Goal: Communication & Community: Answer question/provide support

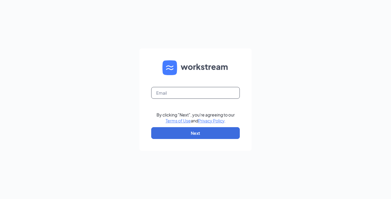
click at [217, 90] on input "text" at bounding box center [195, 93] width 89 height 12
type input "faithekbrown@gmail.com"
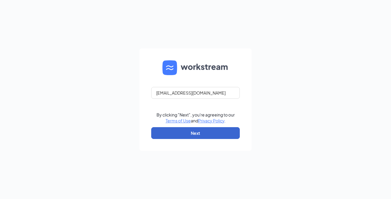
click at [206, 132] on button "Next" at bounding box center [195, 133] width 89 height 12
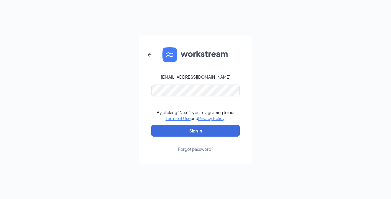
drag, startPoint x: 250, startPoint y: 19, endPoint x: 252, endPoint y: 51, distance: 31.6
click at [252, 51] on div "faithekbrown@gmail.com By clicking "Next", you're agreeing to our Terms of Use …" at bounding box center [195, 99] width 391 height 199
click at [195, 130] on button "Sign In" at bounding box center [195, 131] width 89 height 12
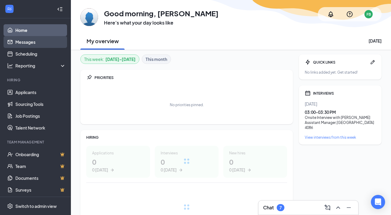
click at [31, 37] on link "Messages" at bounding box center [40, 42] width 50 height 12
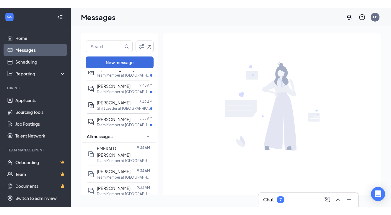
scroll to position [77, 0]
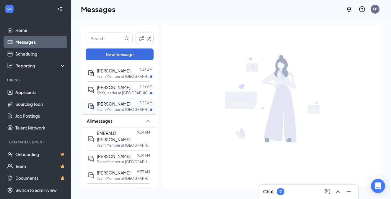
click at [117, 107] on div "[PERSON_NAME]" at bounding box center [114, 103] width 34 height 6
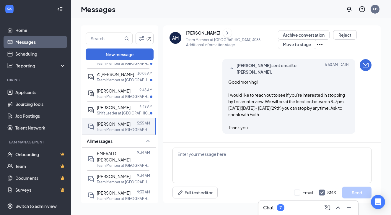
scroll to position [248, 0]
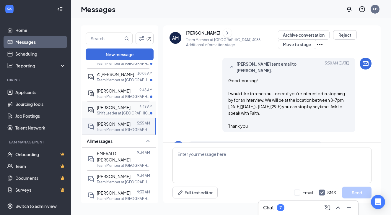
click at [129, 115] on p "Shift Leader at [GEOGRAPHIC_DATA]" at bounding box center [123, 112] width 53 height 5
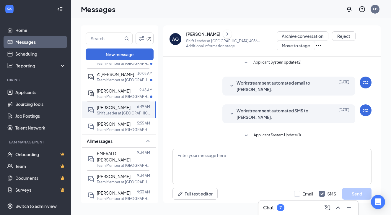
scroll to position [189, 0]
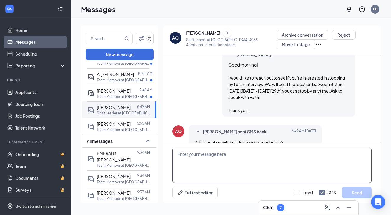
click at [246, 152] on textarea at bounding box center [271, 164] width 199 height 35
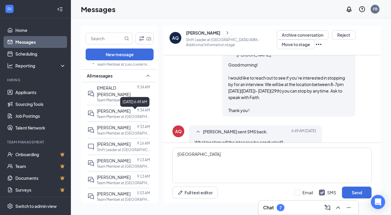
scroll to position [123, 0]
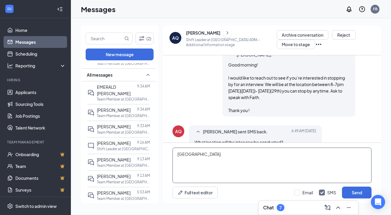
paste textarea "[STREET_ADDRESS]"
click at [201, 153] on textarea "East Ridge. 6501 Ringgold Rd Chattanooga, TN 37412 United States" at bounding box center [271, 164] width 199 height 35
type textarea "East Ridge. 6501 Ringgold Rd Chattanooga, TN 37412 United States"
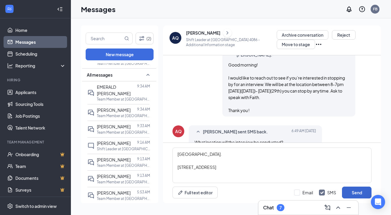
click at [362, 192] on button "Send" at bounding box center [357, 192] width 30 height 12
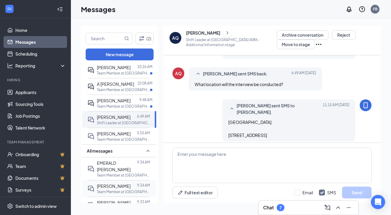
scroll to position [43, 0]
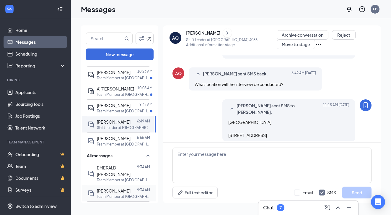
click at [111, 113] on p "Team Member at [GEOGRAPHIC_DATA]" at bounding box center [123, 110] width 53 height 5
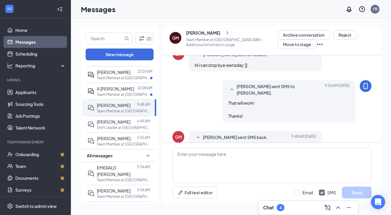
scroll to position [266, 0]
click at [134, 92] on div at bounding box center [135, 88] width 3 height 6
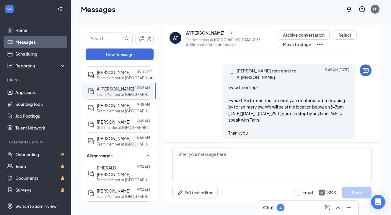
scroll to position [180, 0]
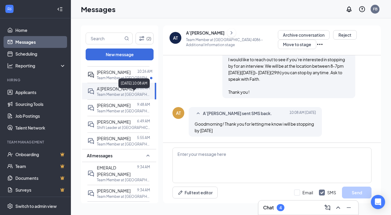
click at [137, 85] on div "August 26, 2025 10:08 AM" at bounding box center [133, 83] width 31 height 10
click at [108, 80] on p "Team Member at [GEOGRAPHIC_DATA]" at bounding box center [123, 77] width 53 height 5
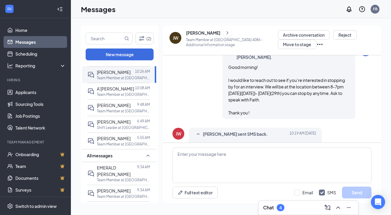
scroll to position [239, 0]
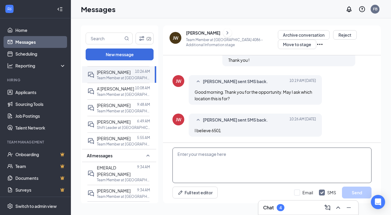
click at [211, 151] on textarea at bounding box center [271, 164] width 199 height 35
type textarea "4"
paste textarea "[STREET_ADDRESS]"
type textarea "[STREET_ADDRESS]"
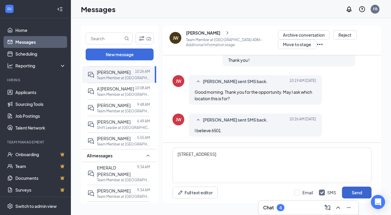
click at [348, 192] on button "Send" at bounding box center [357, 192] width 30 height 12
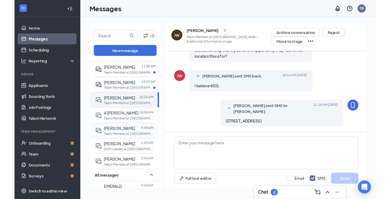
scroll to position [7, 0]
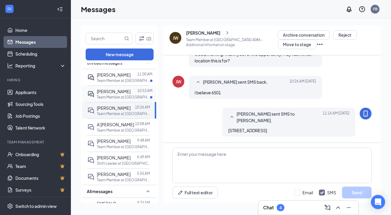
click at [130, 88] on div at bounding box center [133, 91] width 7 height 6
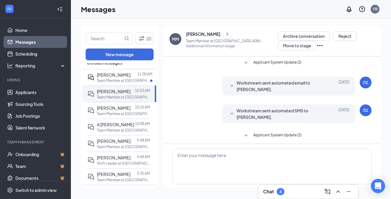
scroll to position [195, 0]
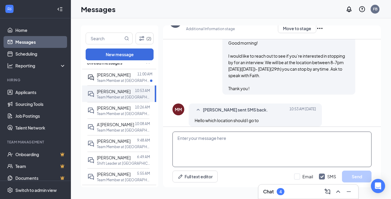
click at [195, 147] on textarea at bounding box center [271, 148] width 199 height 35
paste textarea "[STREET_ADDRESS]"
type textarea "[STREET_ADDRESS]"
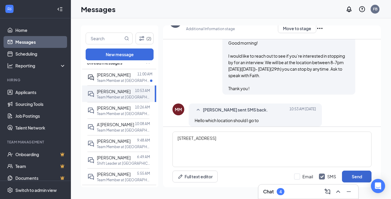
click at [349, 177] on button "Send" at bounding box center [357, 176] width 30 height 12
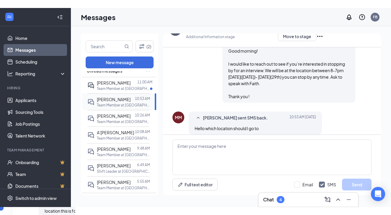
scroll to position [240, 0]
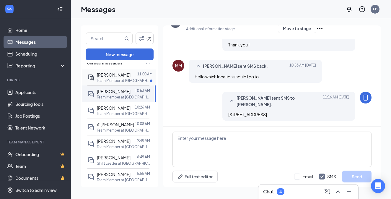
click at [129, 80] on p "Team Member at [GEOGRAPHIC_DATA]" at bounding box center [123, 80] width 53 height 5
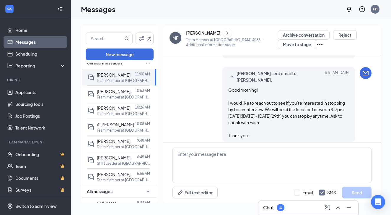
scroll to position [386, 0]
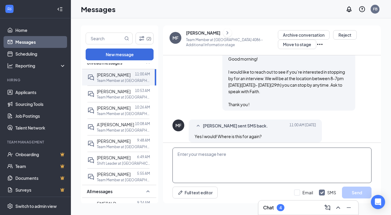
click at [200, 153] on textarea at bounding box center [271, 164] width 199 height 35
paste textarea "[STREET_ADDRESS]"
click at [189, 152] on textarea "[STREET_ADDRESS]" at bounding box center [271, 164] width 199 height 35
click at [178, 152] on textarea "[STREET_ADDRESS]" at bounding box center [271, 164] width 199 height 35
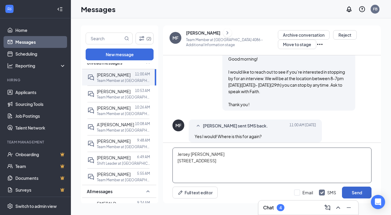
type textarea "Jersey Mikes 6501 Ringgold Rd Chattanooga, TN 37412 United States"
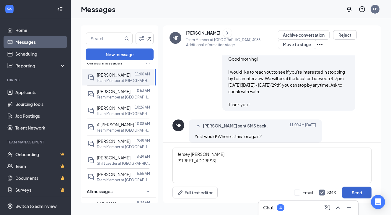
click at [352, 190] on button "Send" at bounding box center [357, 192] width 30 height 12
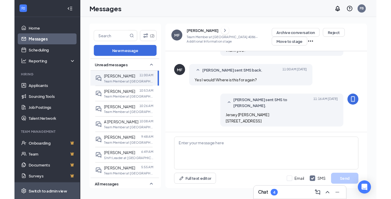
scroll to position [0, 0]
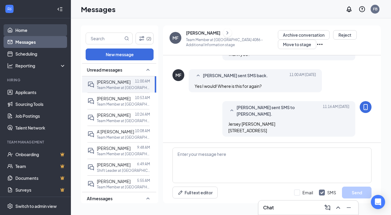
click at [41, 32] on link "Home" at bounding box center [40, 30] width 50 height 12
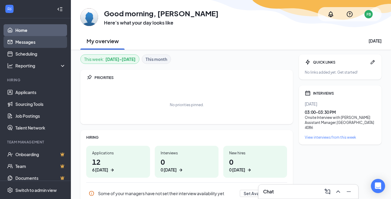
click at [41, 40] on link "Messages" at bounding box center [40, 42] width 50 height 12
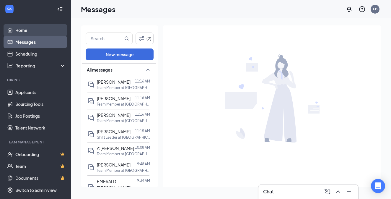
click at [52, 31] on link "Home" at bounding box center [40, 30] width 50 height 12
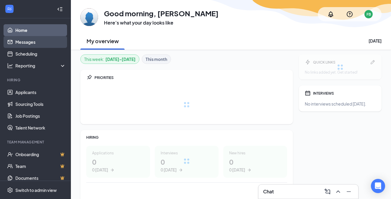
click at [41, 42] on link "Messages" at bounding box center [40, 42] width 50 height 12
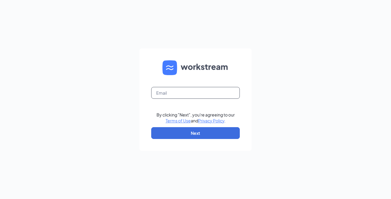
click at [171, 91] on input "text" at bounding box center [195, 93] width 89 height 12
type input "fai"
type input "faithekbrown@gmail.com"
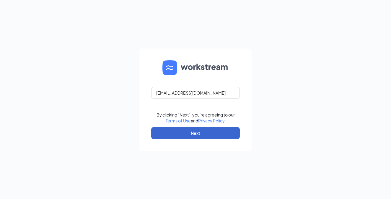
click at [177, 130] on button "Next" at bounding box center [195, 133] width 89 height 12
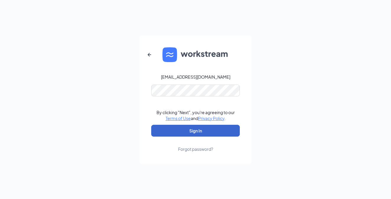
click at [195, 130] on button "Sign In" at bounding box center [195, 131] width 89 height 12
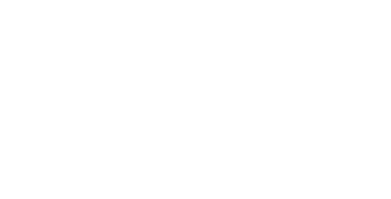
click at [116, 95] on body at bounding box center [195, 99] width 391 height 199
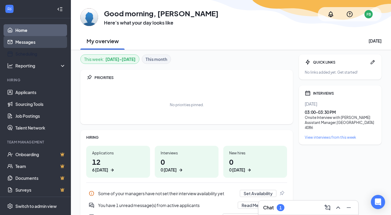
click at [33, 44] on link "Messages" at bounding box center [40, 42] width 50 height 12
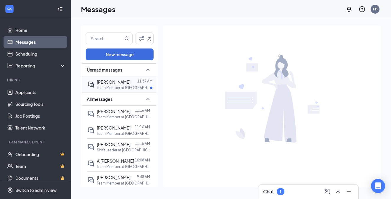
click at [106, 90] on p "Team Member at [GEOGRAPHIC_DATA]" at bounding box center [123, 87] width 53 height 5
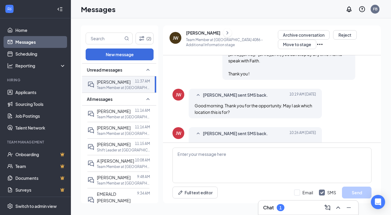
scroll to position [246, 0]
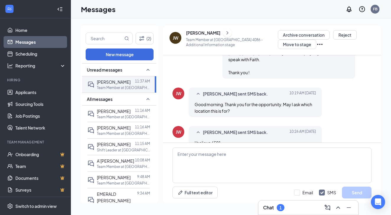
click at [220, 33] on div "[PERSON_NAME]" at bounding box center [203, 33] width 34 height 6
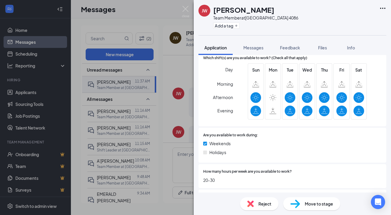
scroll to position [251, 0]
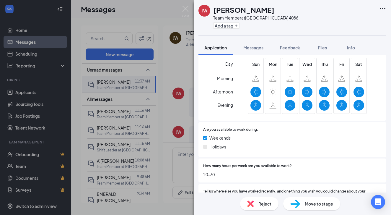
click at [265, 33] on div "[PERSON_NAME] [PERSON_NAME] Team Member at [GEOGRAPHIC_DATA] 4086 Add a tag" at bounding box center [292, 17] width 197 height 35
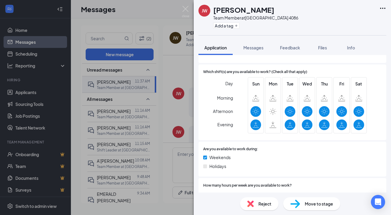
scroll to position [231, 0]
click at [284, 30] on div "[PERSON_NAME] [PERSON_NAME] Team Member at [GEOGRAPHIC_DATA] 4086 Add a tag" at bounding box center [292, 17] width 197 height 35
click at [282, 27] on div "Add a tag" at bounding box center [255, 26] width 85 height 10
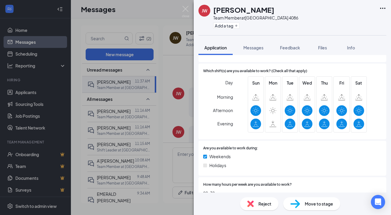
scroll to position [166, 0]
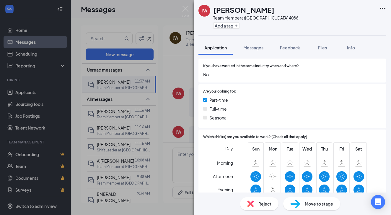
click at [298, 16] on div "[PERSON_NAME] [PERSON_NAME] Team Member at [GEOGRAPHIC_DATA] 4086 Add a tag" at bounding box center [292, 17] width 197 height 35
click at [304, 22] on div "[PERSON_NAME] [PERSON_NAME] Team Member at [GEOGRAPHIC_DATA] 4086 Add a tag" at bounding box center [292, 17] width 197 height 35
click at [317, 19] on div "[PERSON_NAME] [PERSON_NAME] Team Member at [GEOGRAPHIC_DATA] 4086 Add a tag" at bounding box center [292, 17] width 197 height 35
click at [313, 16] on div "[PERSON_NAME] [PERSON_NAME] Team Member at [GEOGRAPHIC_DATA] 4086 Add a tag" at bounding box center [292, 17] width 197 height 35
click at [299, 26] on div "[PERSON_NAME] [PERSON_NAME] Team Member at [GEOGRAPHIC_DATA] 4086 Add a tag" at bounding box center [292, 17] width 197 height 35
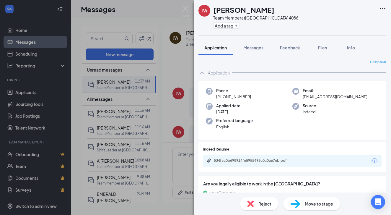
scroll to position [0, 0]
click at [263, 154] on div "534fac0b698914fe5955493c0c0a67eb.pdf" at bounding box center [292, 160] width 178 height 12
click at [260, 158] on div "534fac0b698914fe5955493c0c0a67eb.pdf" at bounding box center [255, 160] width 83 height 5
click at [160, 9] on div "[PERSON_NAME] [PERSON_NAME] Team Member at [GEOGRAPHIC_DATA] 4086 Add a tag App…" at bounding box center [195, 107] width 391 height 215
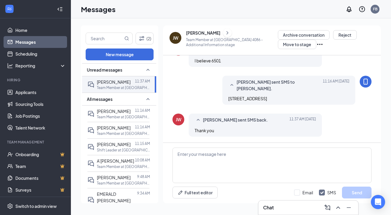
click at [216, 3] on div "Messages FB" at bounding box center [231, 9] width 320 height 18
click at [230, 34] on div "[PERSON_NAME]" at bounding box center [232, 32] width 92 height 9
click at [231, 34] on button at bounding box center [227, 32] width 9 height 9
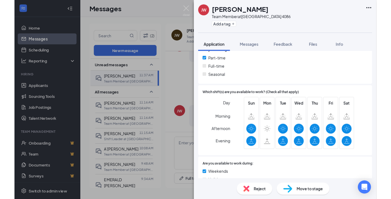
scroll to position [202, 0]
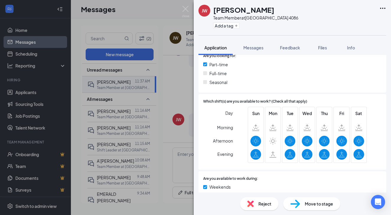
click at [158, 198] on div "[PERSON_NAME] [PERSON_NAME] Team Member at [GEOGRAPHIC_DATA] 4086 Add a tag App…" at bounding box center [195, 107] width 391 height 215
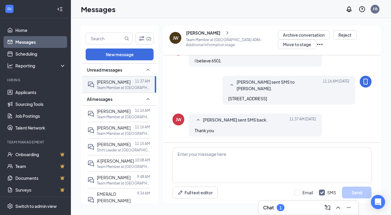
click at [236, 1] on div "Messages FB" at bounding box center [231, 9] width 320 height 18
click at [143, 12] on div "Messages FB" at bounding box center [231, 9] width 320 height 18
click at [117, 84] on span "[PERSON_NAME]" at bounding box center [114, 81] width 34 height 5
click at [42, 32] on link "Home" at bounding box center [40, 30] width 50 height 12
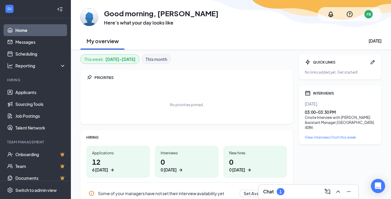
click at [63, 26] on link "Home" at bounding box center [40, 30] width 50 height 12
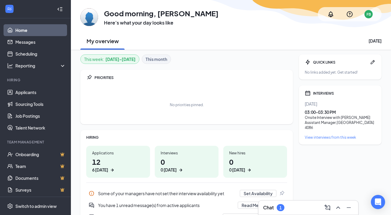
click at [61, 30] on link "Home" at bounding box center [40, 30] width 50 height 12
click at [30, 27] on link "Home" at bounding box center [40, 30] width 50 height 12
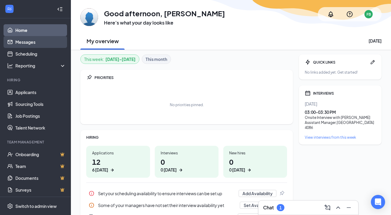
click at [44, 46] on link "Messages" at bounding box center [40, 42] width 50 height 12
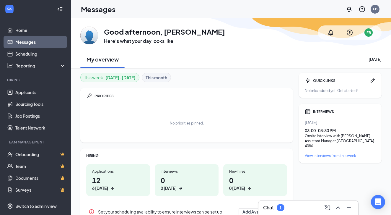
click at [44, 30] on ul "Home Messages Scheduling Reporting Hiring Applicants Sourcing Tools Job Posting…" at bounding box center [35, 121] width 71 height 206
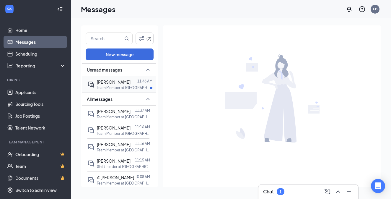
click at [107, 84] on div "[PERSON_NAME]" at bounding box center [114, 82] width 34 height 6
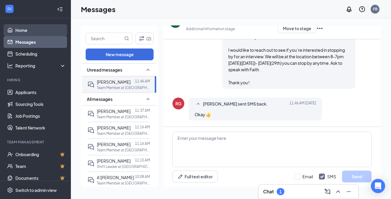
click at [45, 34] on link "Home" at bounding box center [40, 30] width 50 height 12
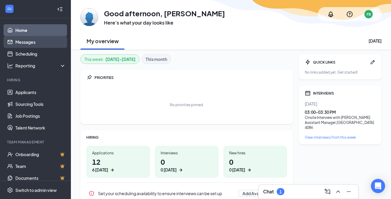
click at [45, 40] on link "Messages" at bounding box center [40, 42] width 50 height 12
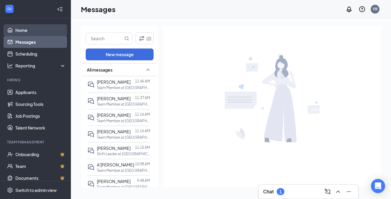
click at [48, 33] on link "Home" at bounding box center [40, 30] width 50 height 12
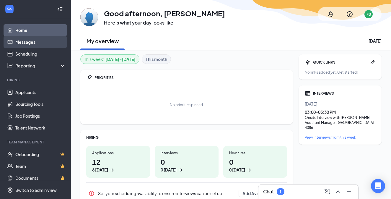
click at [48, 38] on link "Messages" at bounding box center [40, 42] width 50 height 12
